Goal: Check status: Check status

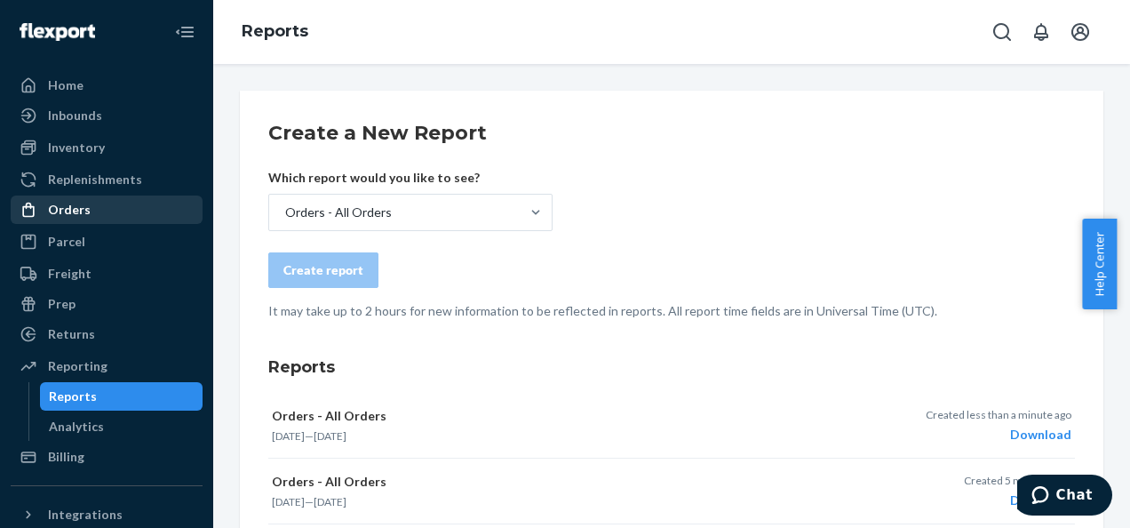
click at [78, 206] on div "Orders" at bounding box center [69, 210] width 43 height 18
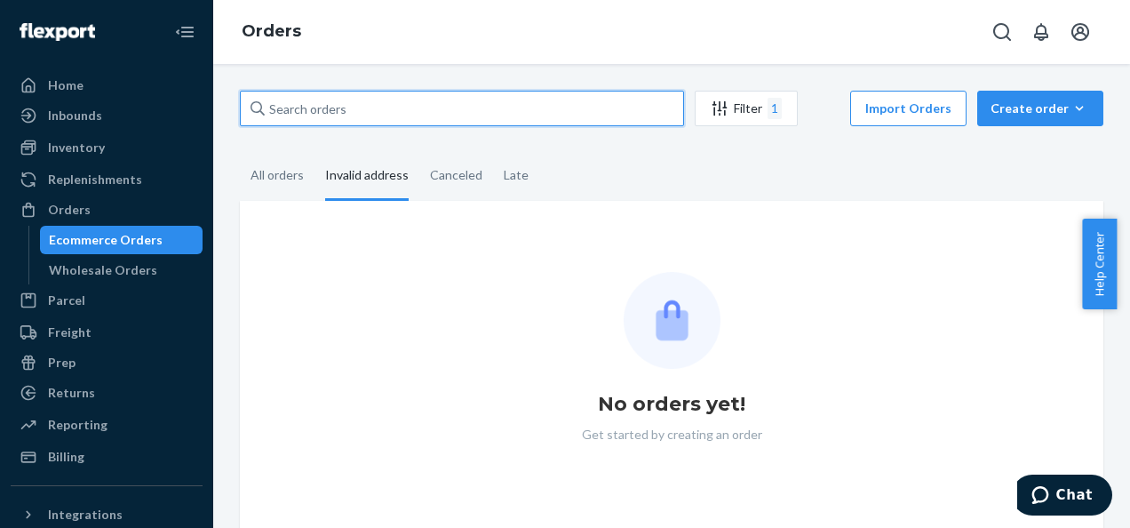
click at [343, 100] on input "text" at bounding box center [462, 109] width 444 height 36
paste input "1007758483"
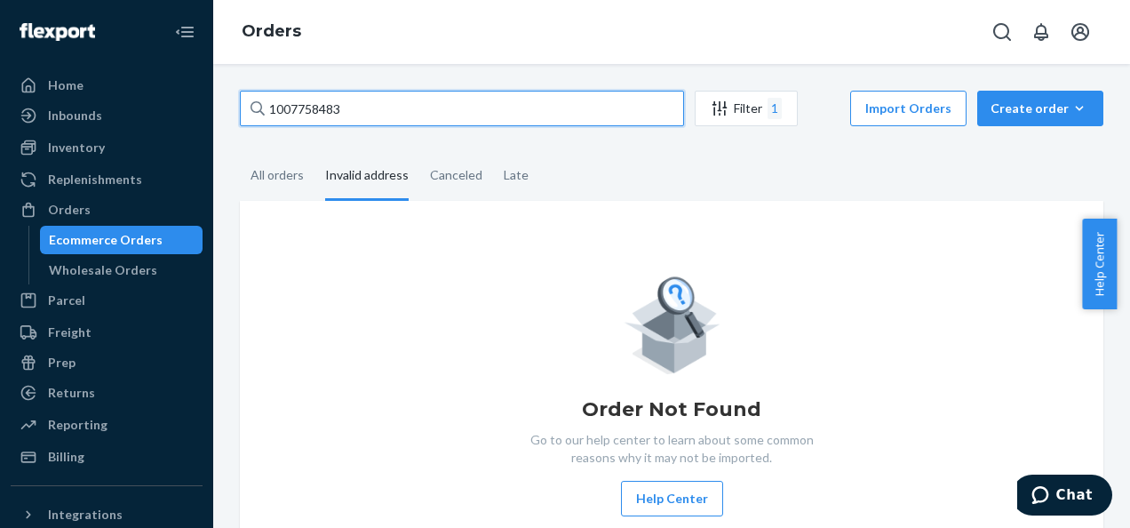
type input "1007758483"
click at [355, 111] on input "1007758483" at bounding box center [462, 109] width 444 height 36
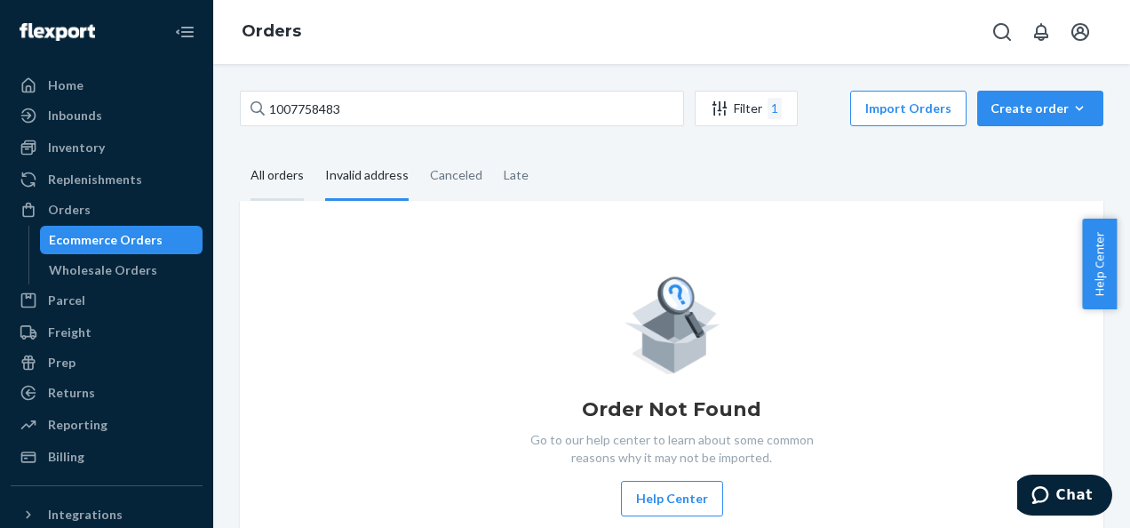
click at [270, 165] on div "All orders" at bounding box center [276, 176] width 53 height 49
click at [240, 152] on input "All orders" at bounding box center [240, 152] width 0 height 0
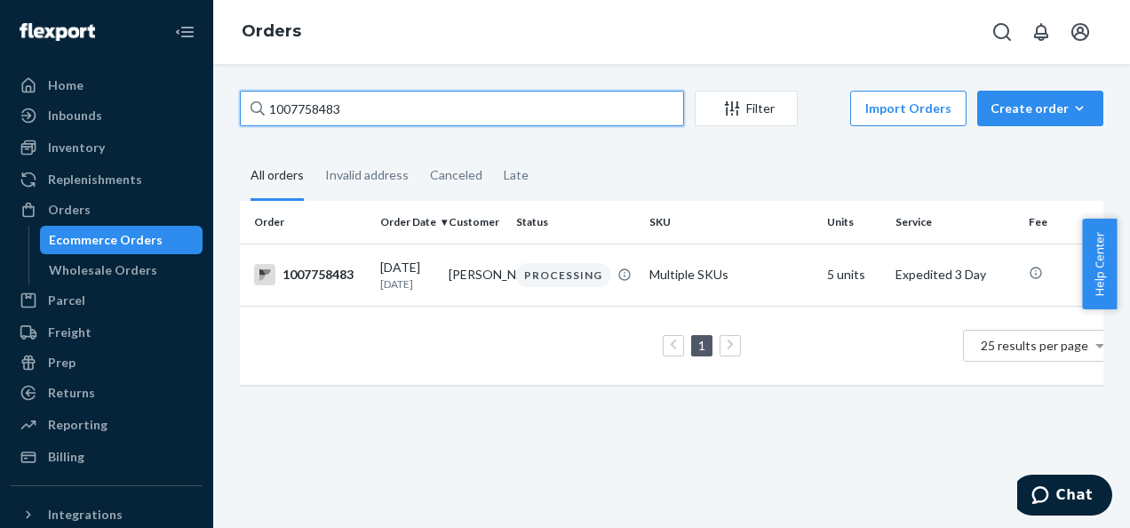
click at [361, 112] on input "1007758483" at bounding box center [462, 109] width 444 height 36
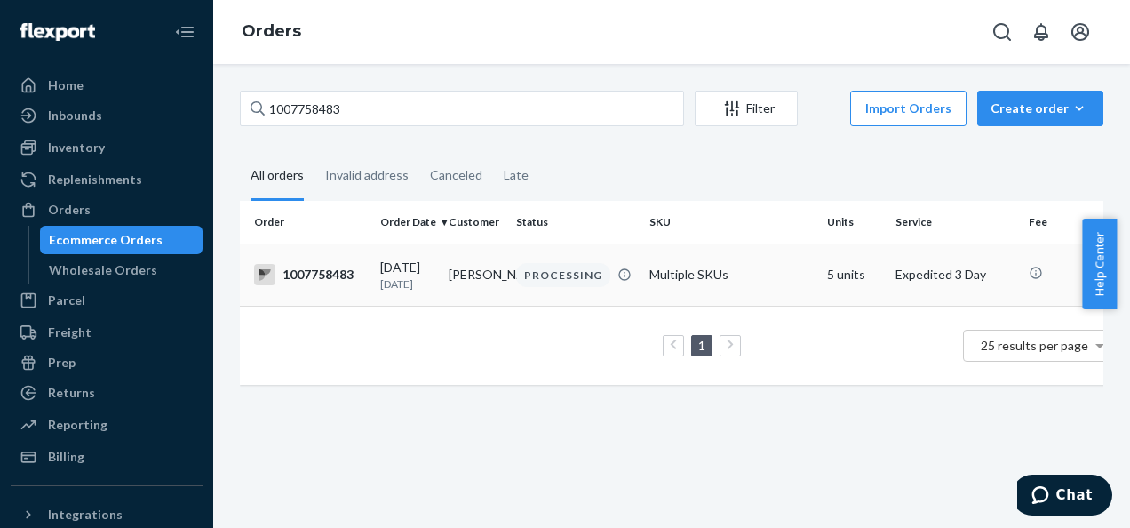
click at [322, 272] on div "1007758483" at bounding box center [310, 274] width 112 height 21
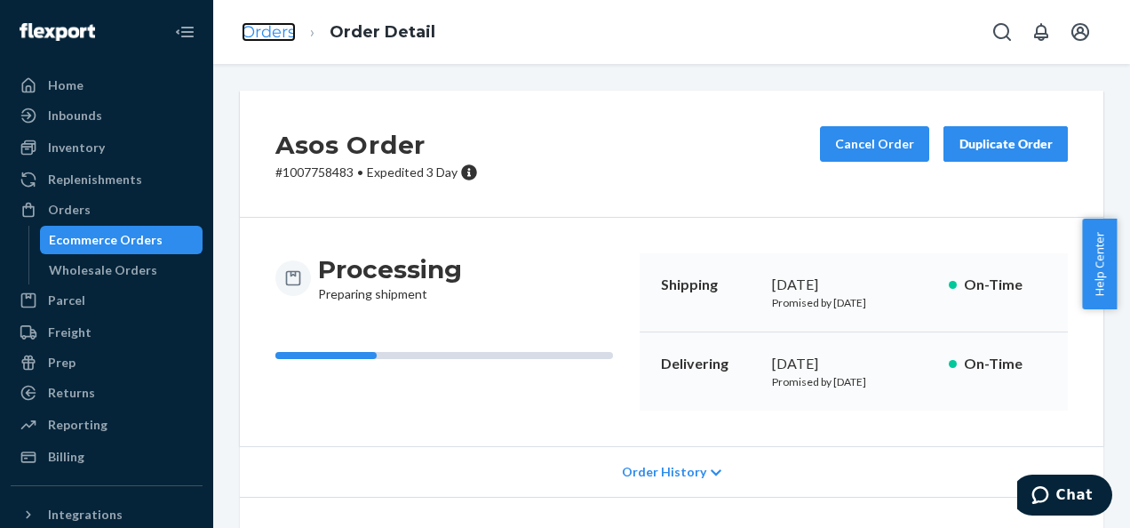
click at [286, 28] on link "Orders" at bounding box center [269, 32] width 54 height 20
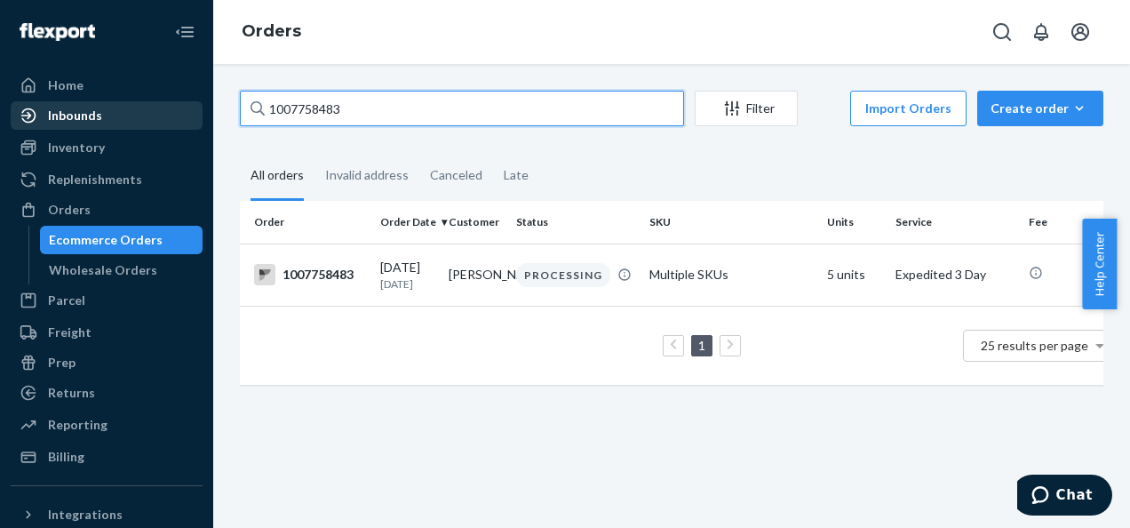
drag, startPoint x: 255, startPoint y: 112, endPoint x: 147, endPoint y: 109, distance: 107.5
click at [177, 112] on div "Home Inbounds Shipping Plans Problems Inventory Products Branded Packaging Repl…" at bounding box center [565, 264] width 1130 height 528
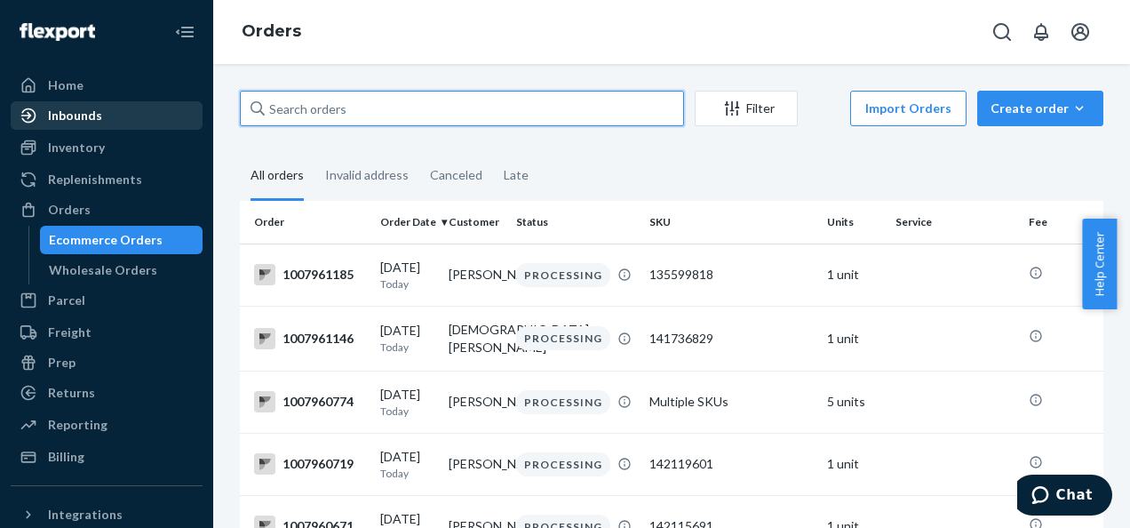
paste input "1007775898"
type input "1007775898"
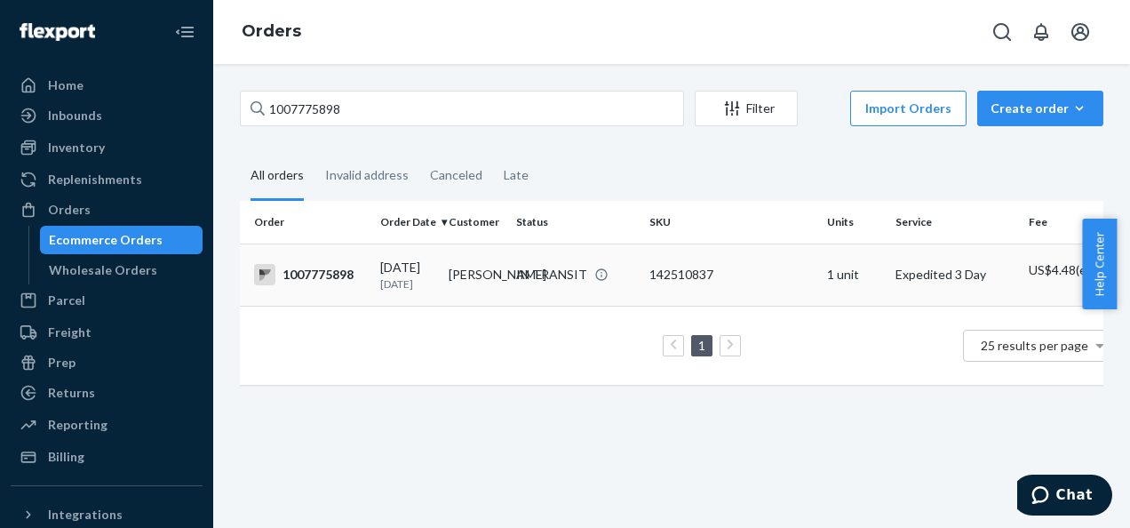
click at [313, 284] on div "1007775898" at bounding box center [310, 274] width 112 height 21
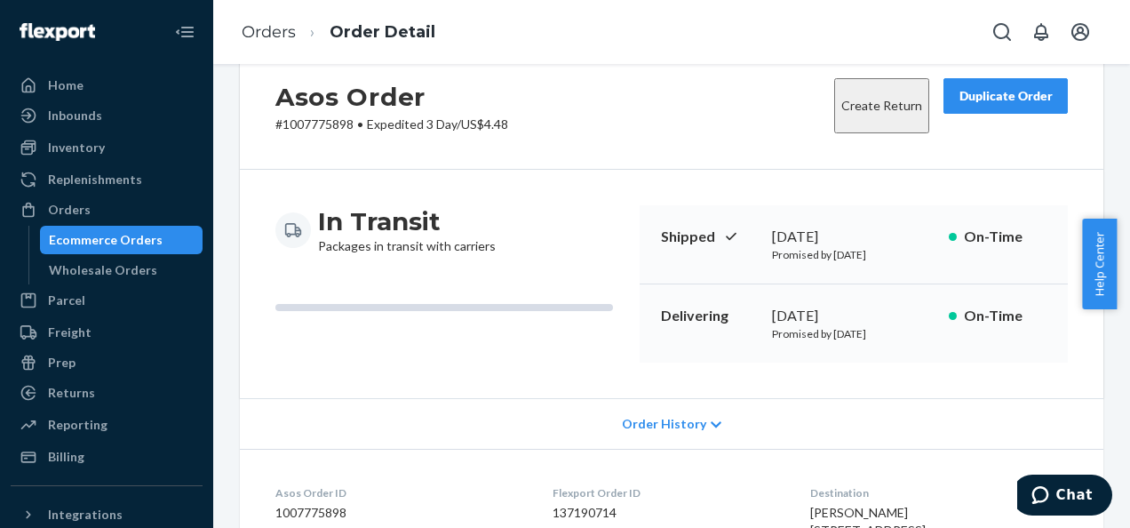
scroll to position [89, 0]
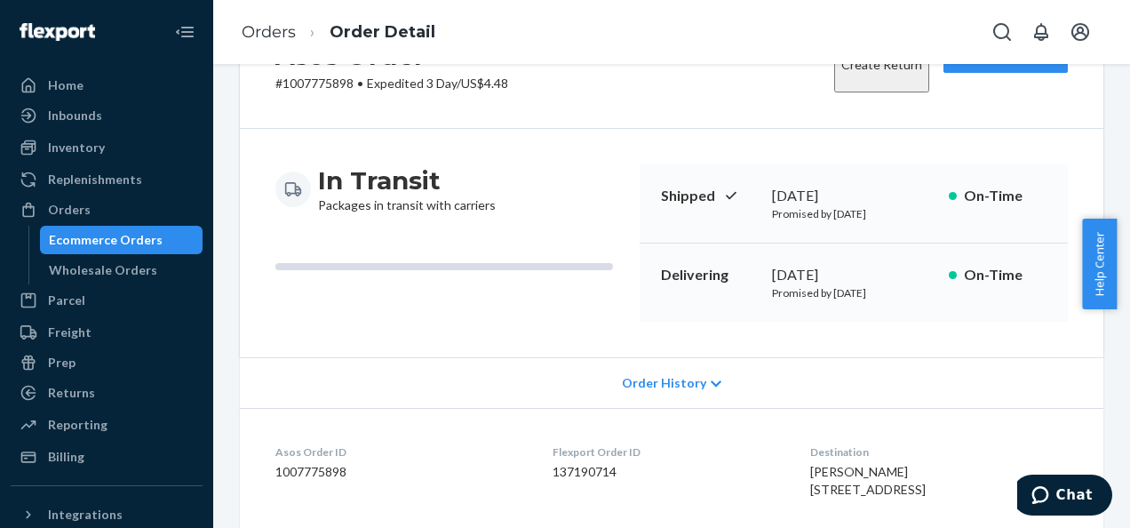
click at [665, 377] on span "Order History" at bounding box center [664, 383] width 84 height 18
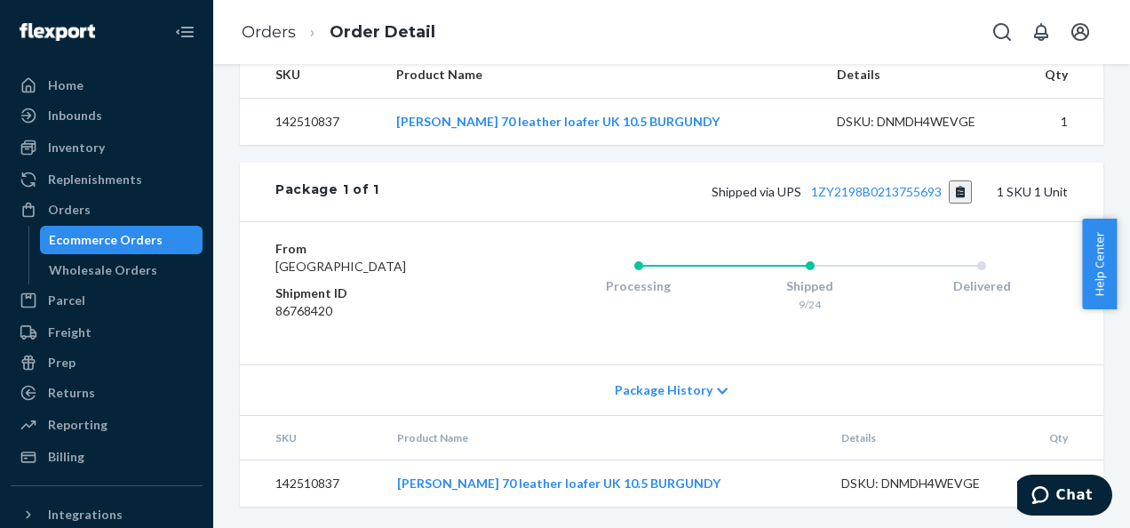
scroll to position [1243, 0]
click at [828, 199] on link "1ZY2198B0213755693" at bounding box center [876, 191] width 131 height 15
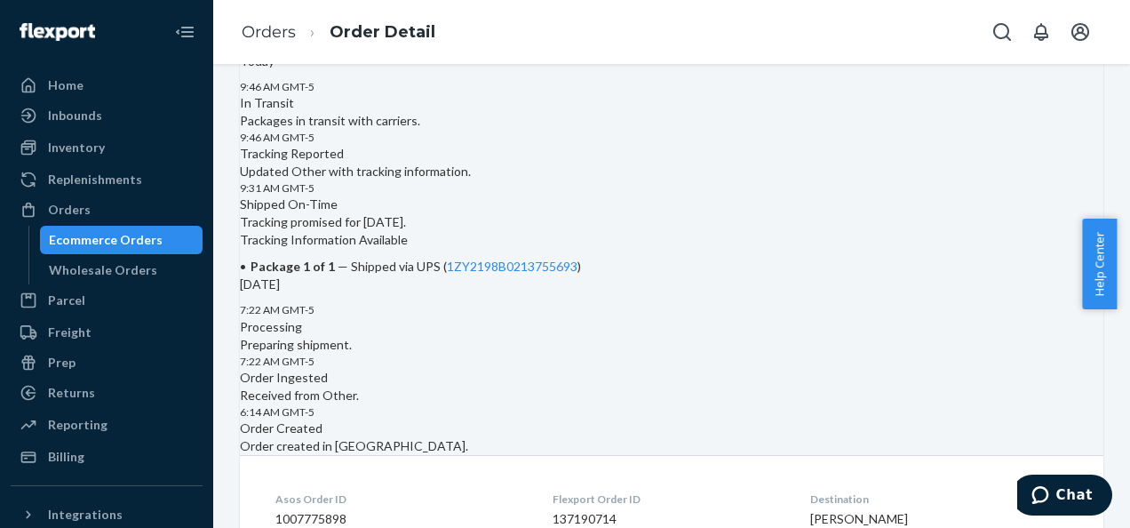
scroll to position [0, 0]
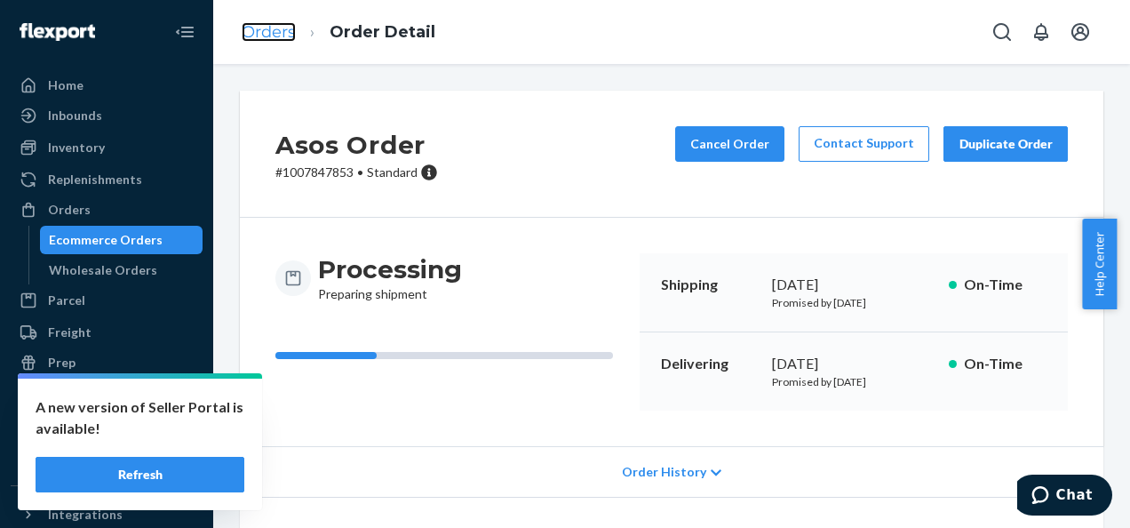
click at [282, 35] on link "Orders" at bounding box center [269, 32] width 54 height 20
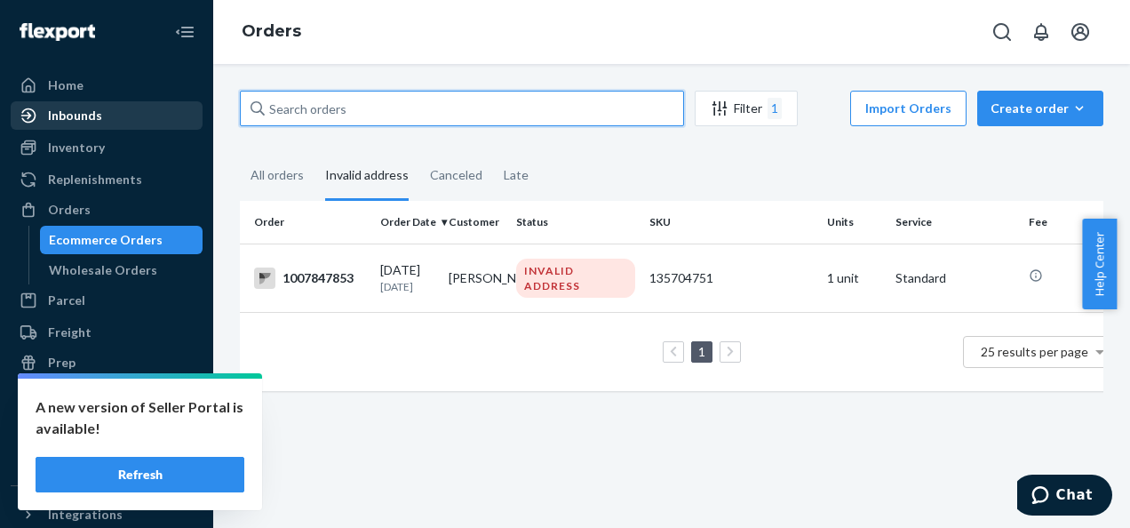
drag, startPoint x: 404, startPoint y: 106, endPoint x: 139, endPoint y: 115, distance: 264.8
click at [142, 115] on div "Home Inbounds Shipping Plans Problems Inventory Products Branded Packaging Repl…" at bounding box center [565, 264] width 1130 height 528
paste input "1007123774"
type input "1007123774"
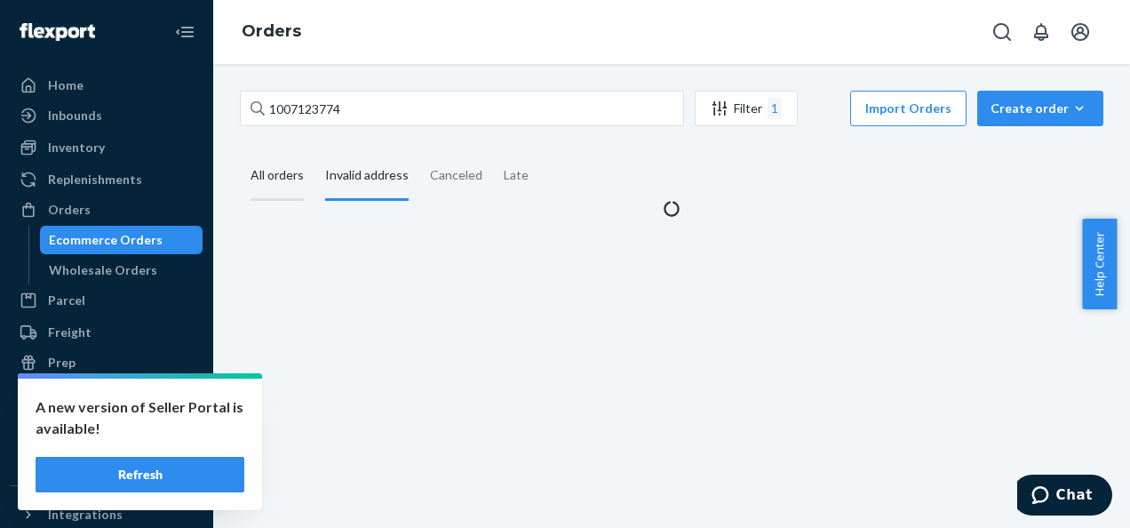
click at [281, 180] on div "All orders" at bounding box center [276, 176] width 53 height 49
click at [240, 152] on input "All orders" at bounding box center [240, 152] width 0 height 0
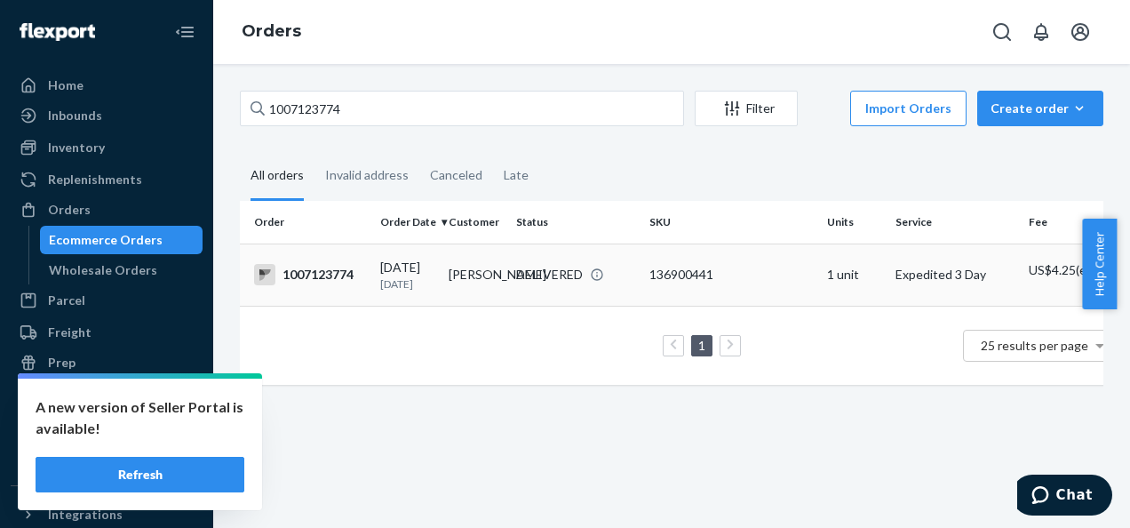
click at [325, 283] on div "1007123774" at bounding box center [310, 274] width 112 height 21
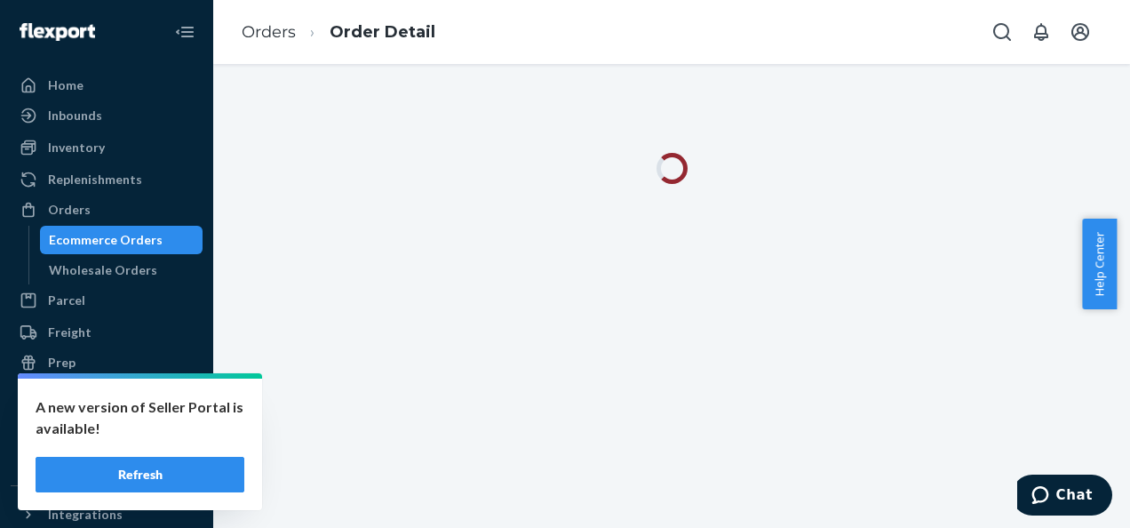
click at [208, 462] on button "Refresh" at bounding box center [140, 474] width 209 height 36
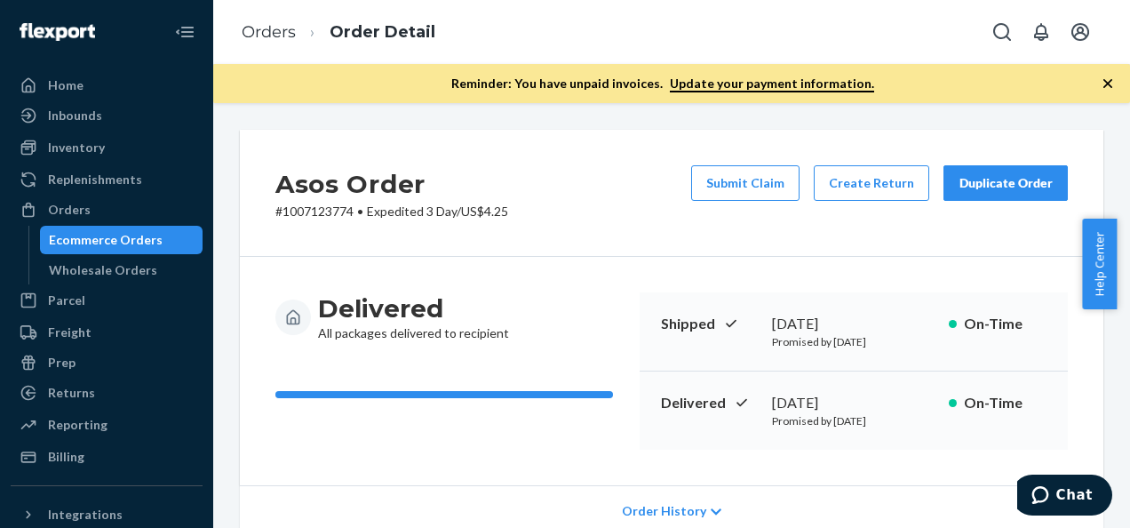
click at [1107, 81] on icon "button" at bounding box center [1108, 84] width 18 height 18
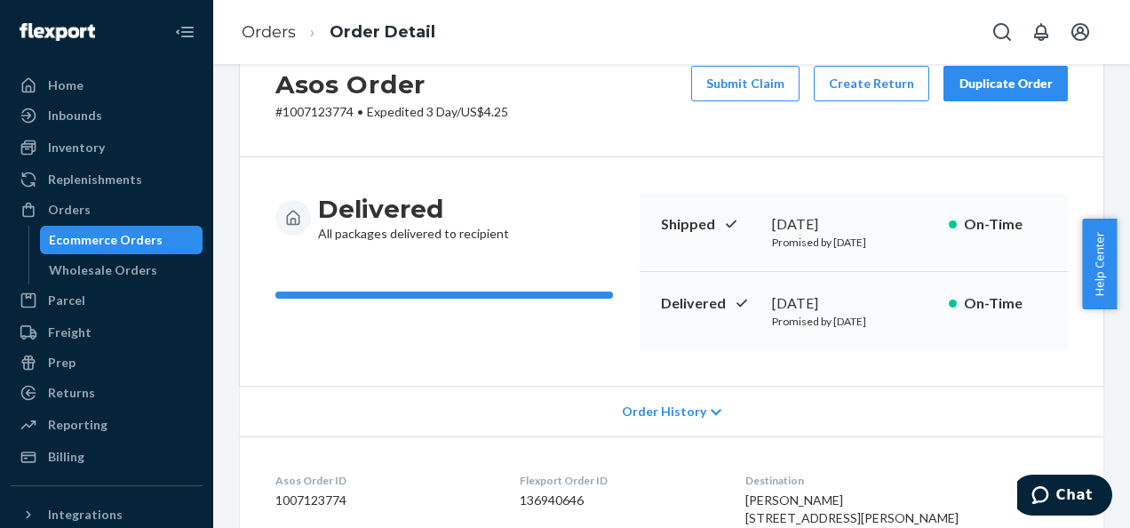
scroll to position [89, 0]
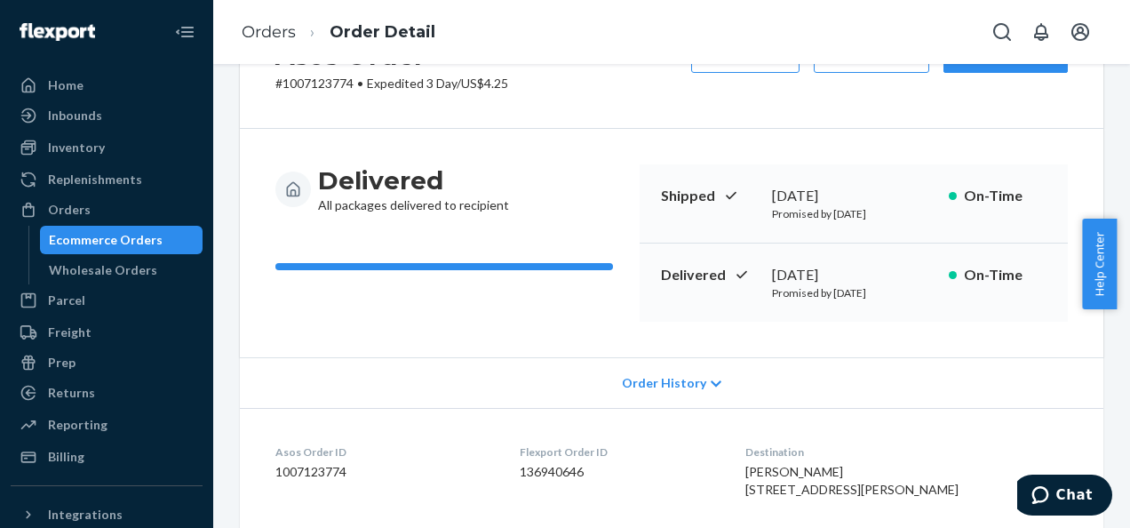
click at [750, 273] on p "Delivered" at bounding box center [710, 275] width 98 height 20
click at [678, 378] on span "Order History" at bounding box center [664, 383] width 84 height 18
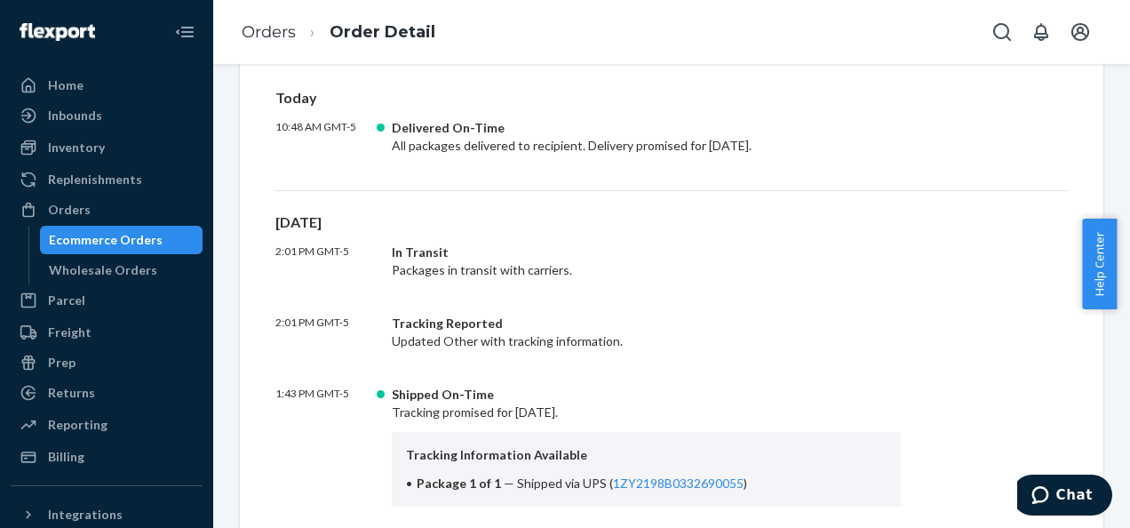
scroll to position [533, 0]
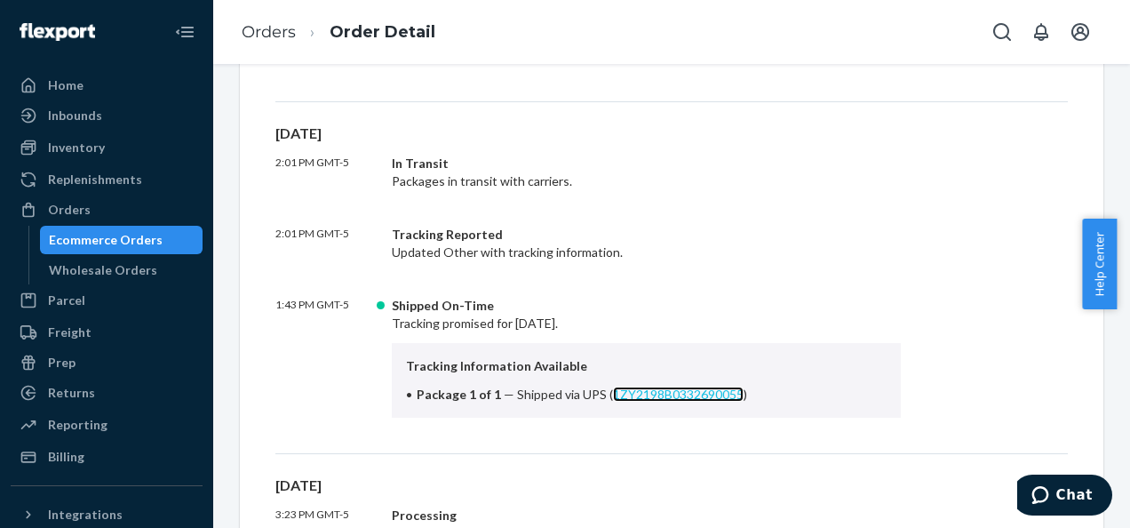
click at [640, 393] on link "1ZY2198B0332690055" at bounding box center [678, 393] width 131 height 15
